Goal: Entertainment & Leisure: Consume media (video, audio)

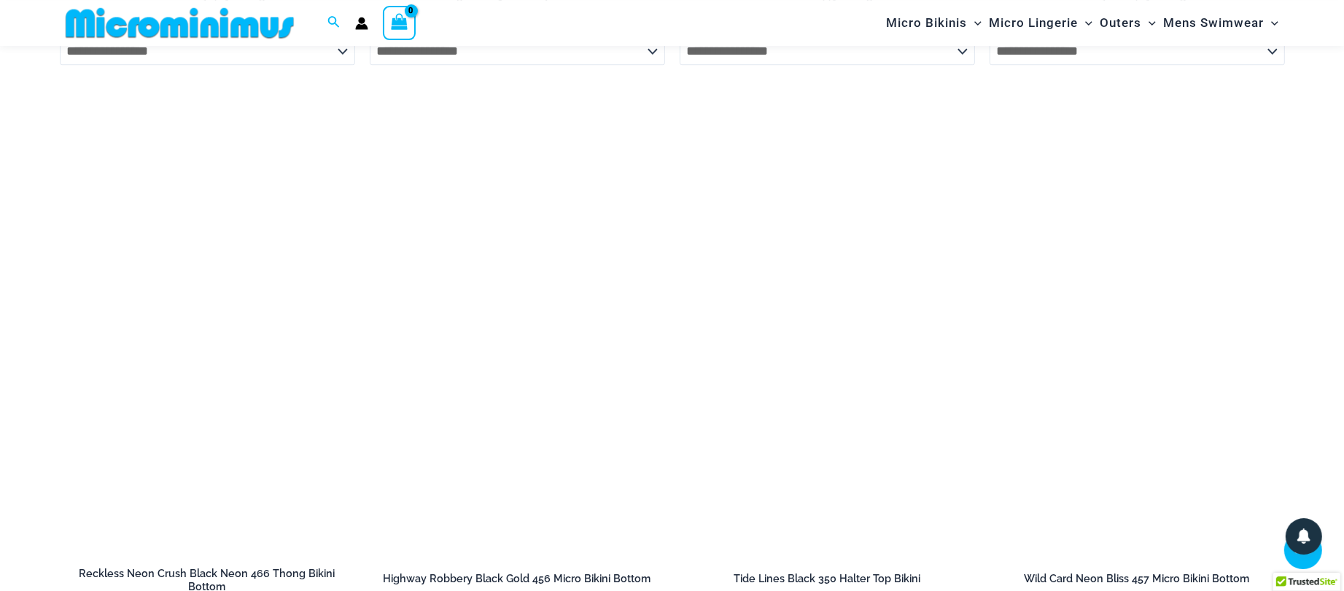
scroll to position [4949, 0]
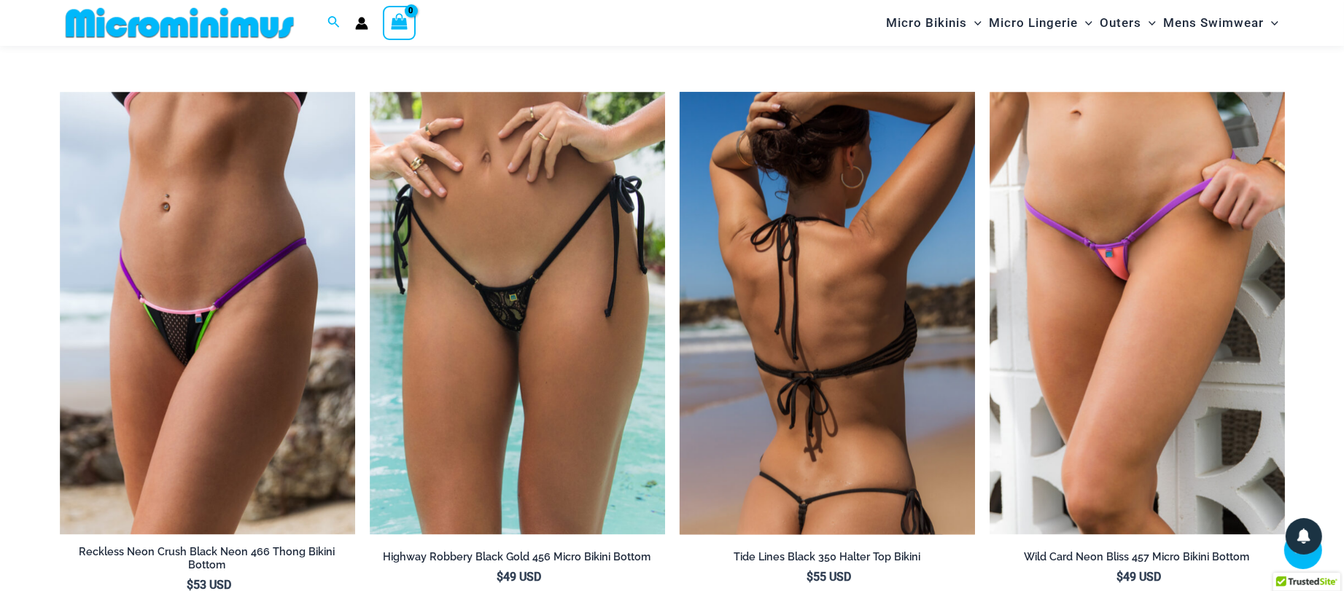
click at [831, 338] on img at bounding box center [827, 313] width 295 height 443
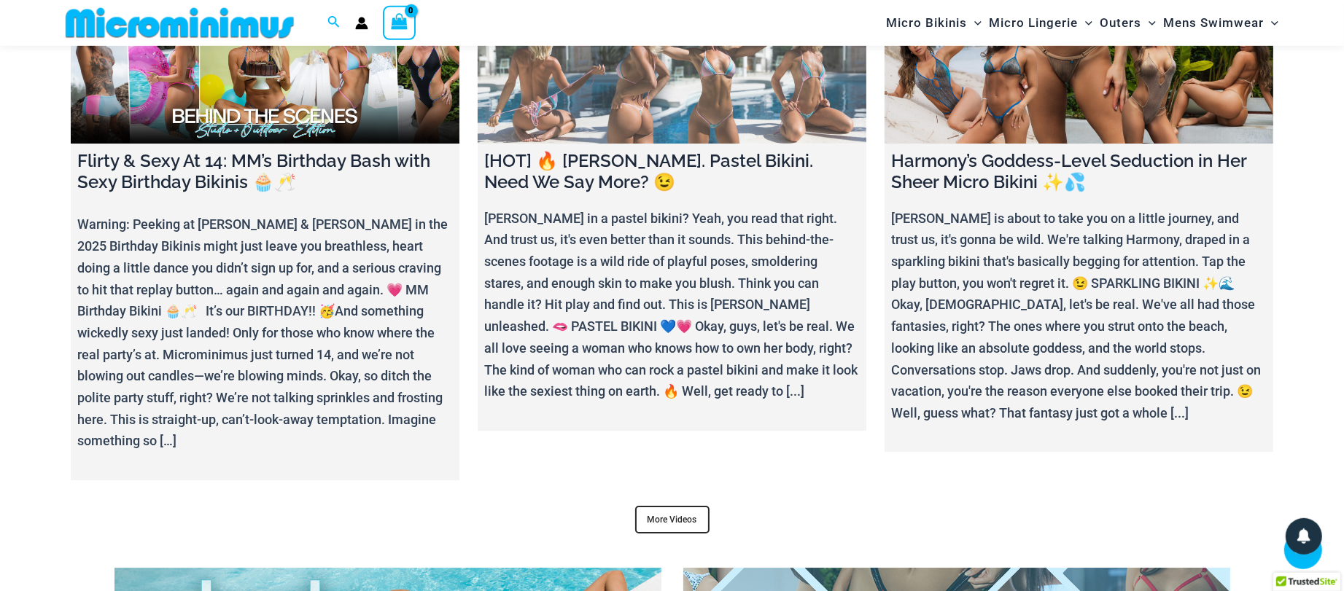
scroll to position [5816, 0]
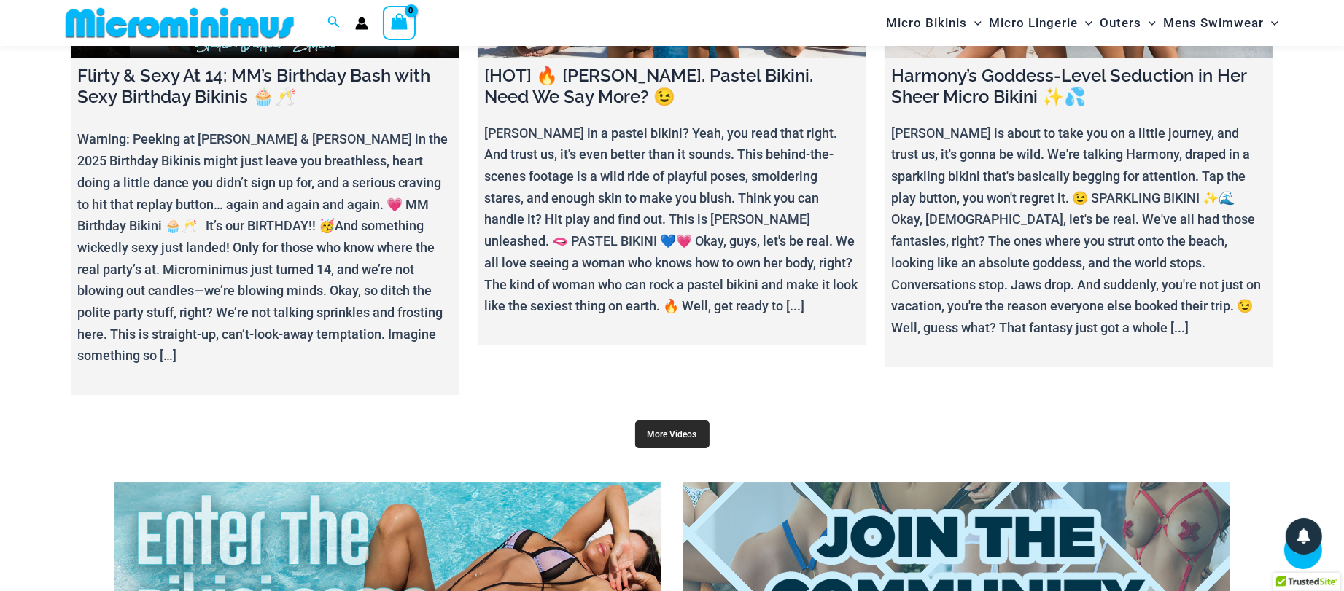
click at [702, 421] on link "More Videos" at bounding box center [672, 435] width 74 height 28
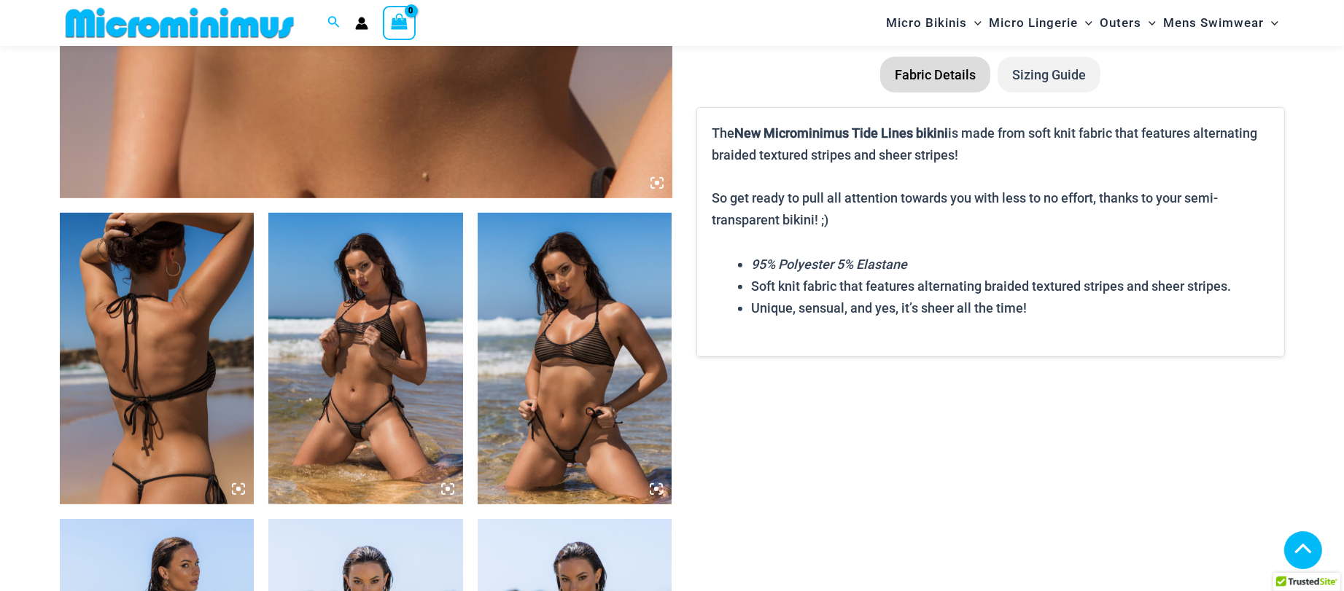
scroll to position [853, 0]
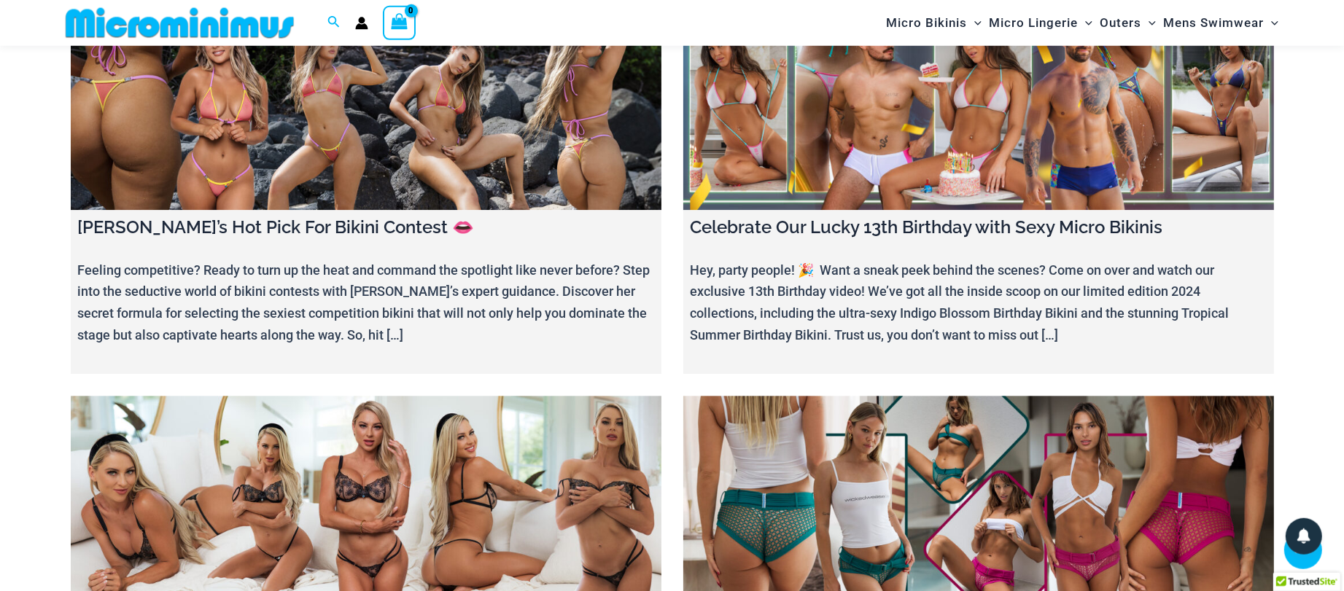
scroll to position [4240, 0]
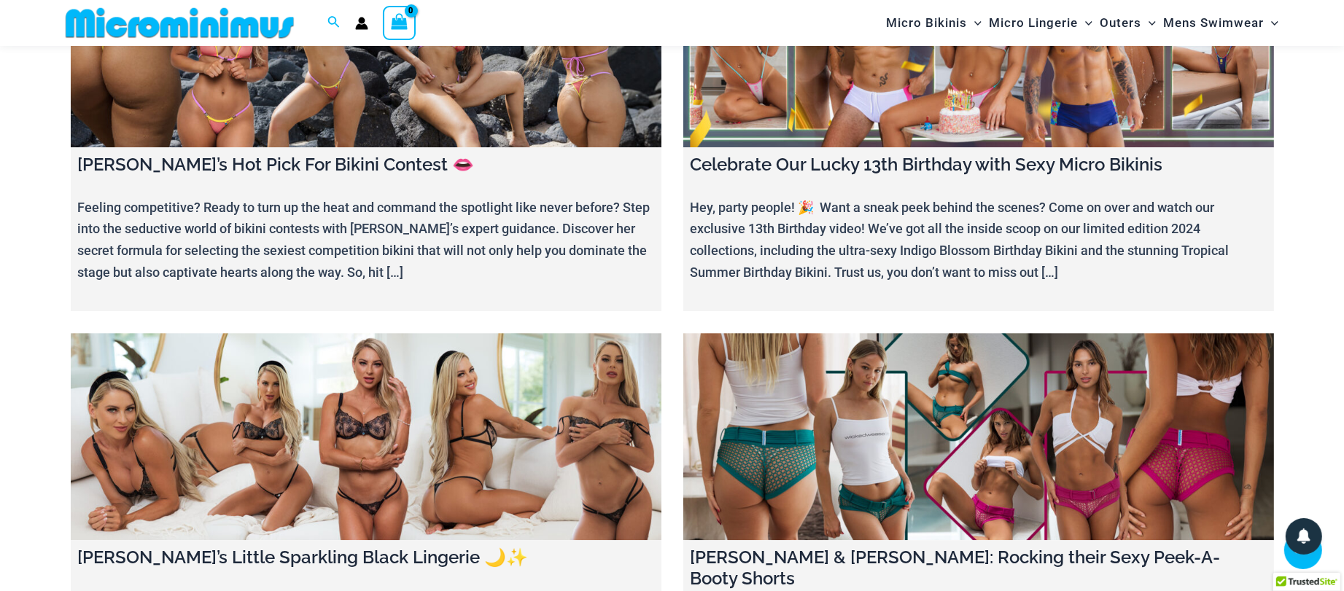
click at [469, 51] on link at bounding box center [366, 43] width 591 height 207
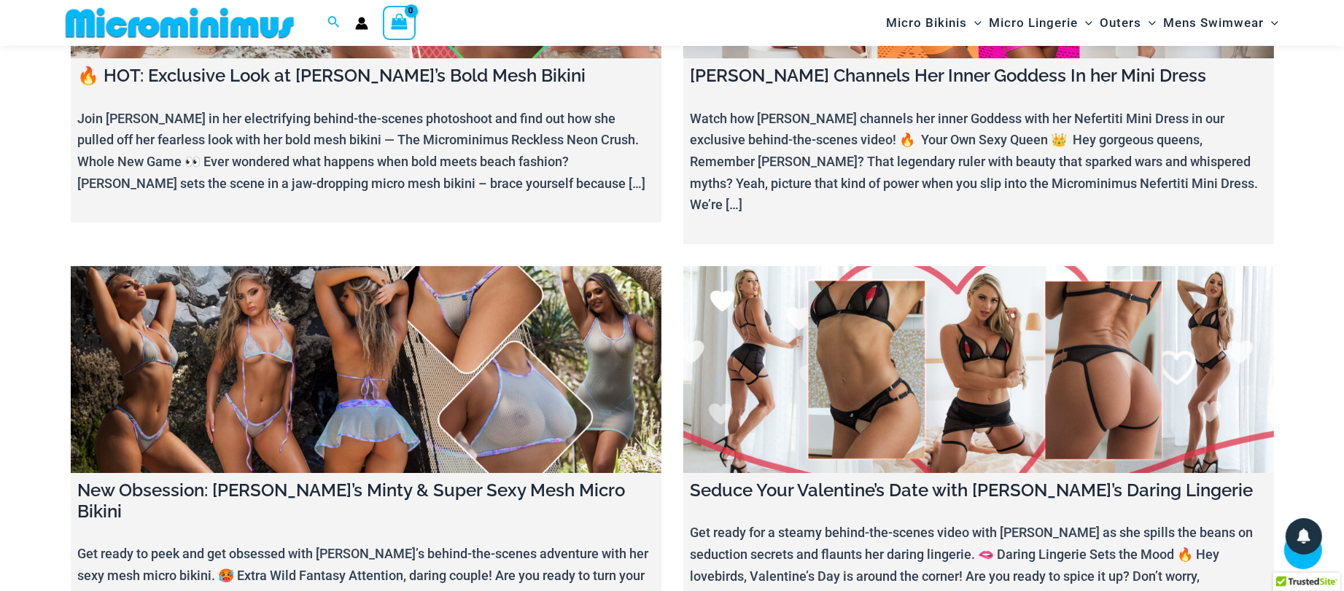
scroll to position [5579, 0]
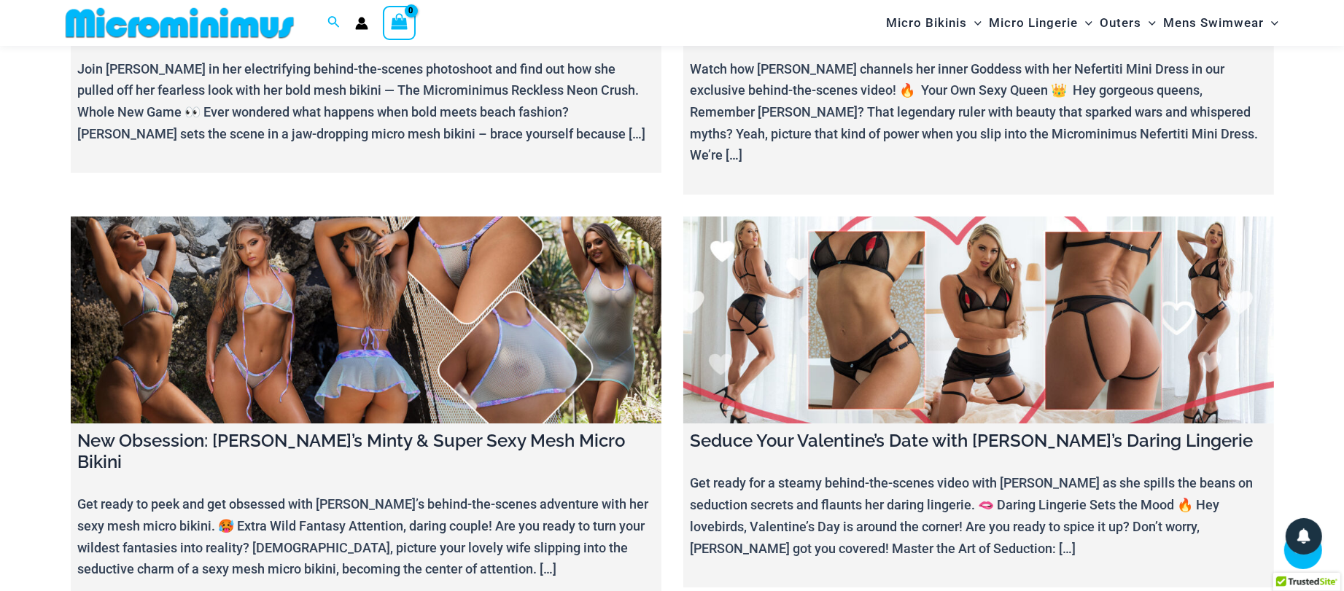
click at [542, 229] on link at bounding box center [366, 320] width 591 height 207
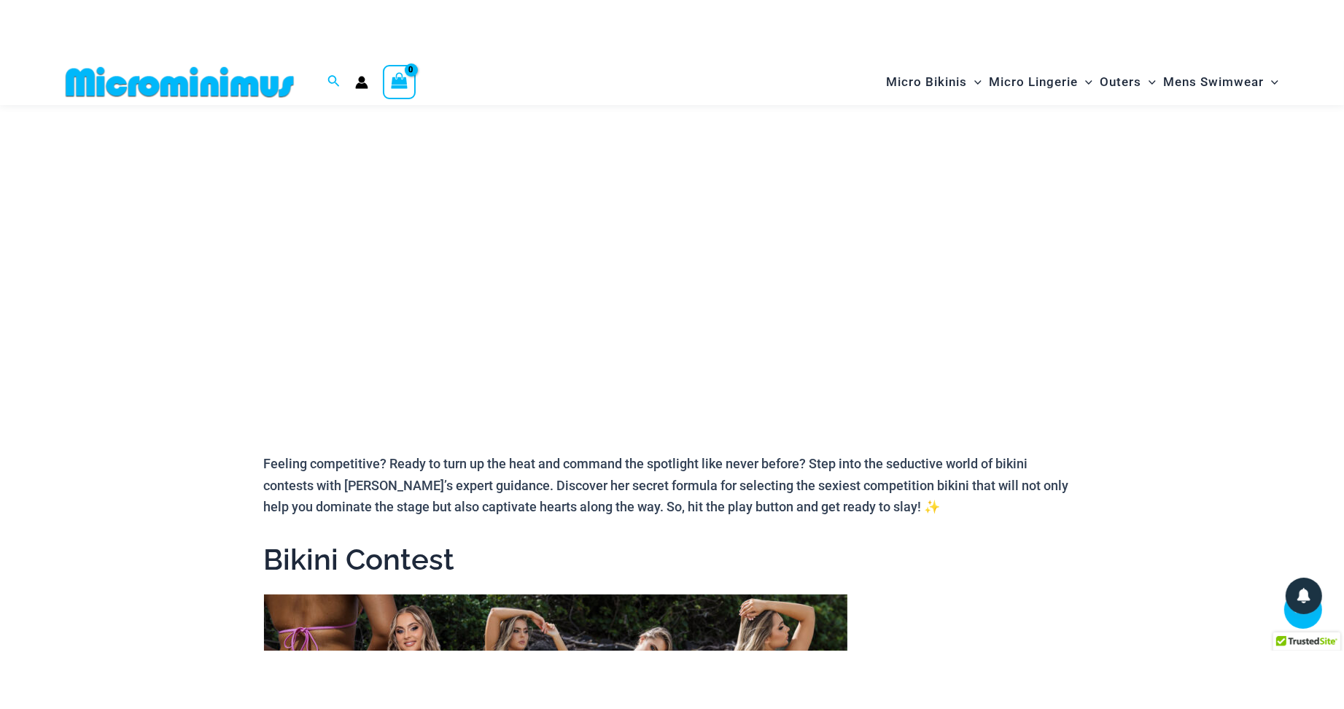
scroll to position [176, 0]
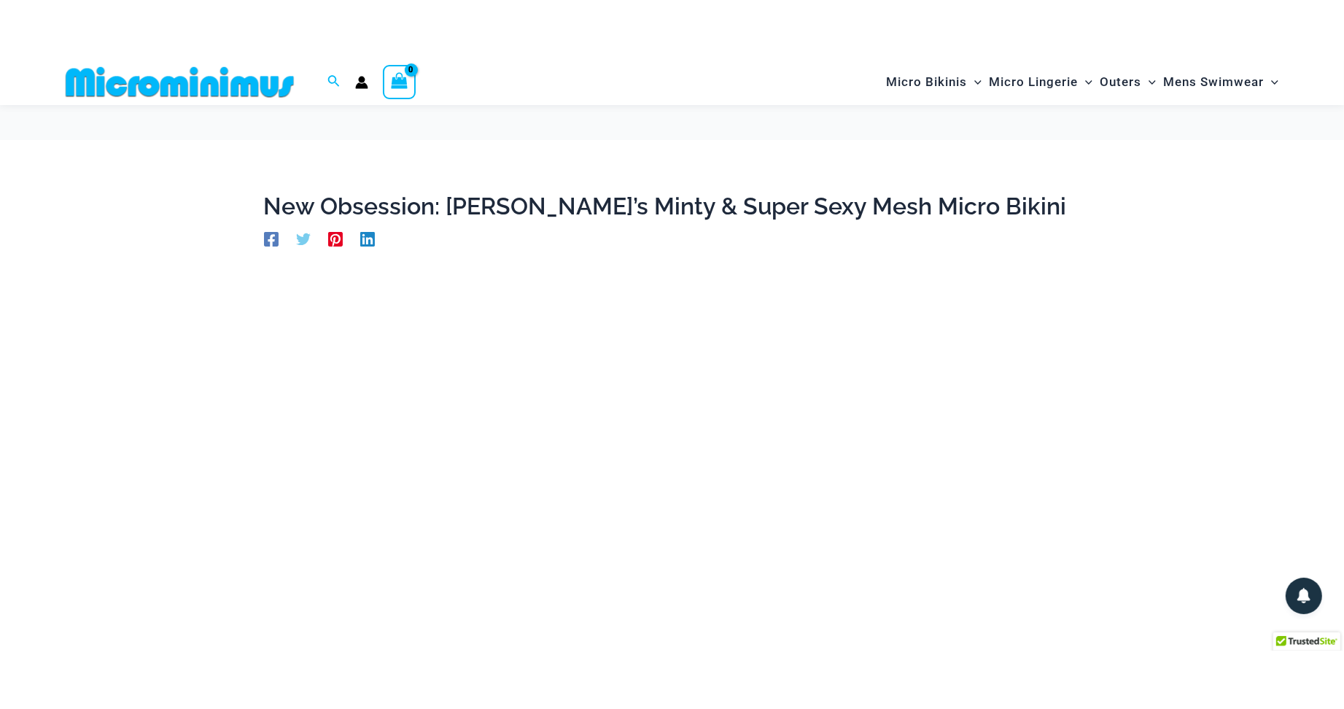
scroll to position [158, 0]
